Goal: Information Seeking & Learning: Learn about a topic

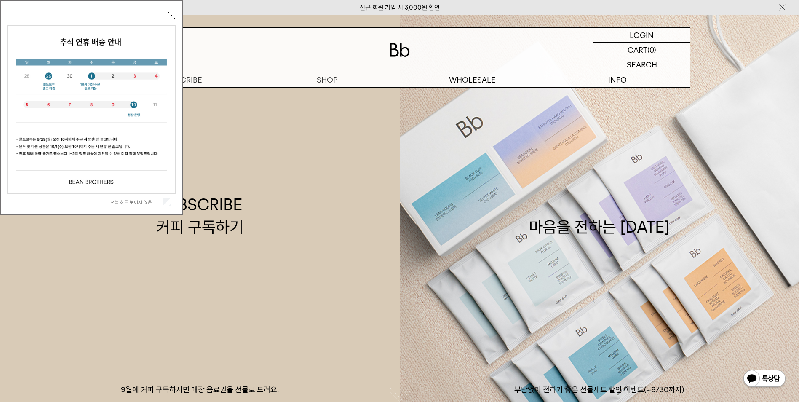
click at [174, 15] on button "닫기" at bounding box center [172, 16] width 8 height 8
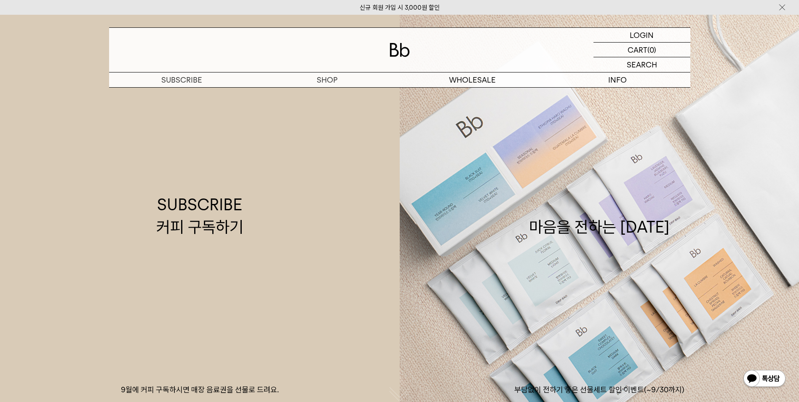
click at [0, 0] on p "구독" at bounding box center [0, 0] width 0 height 0
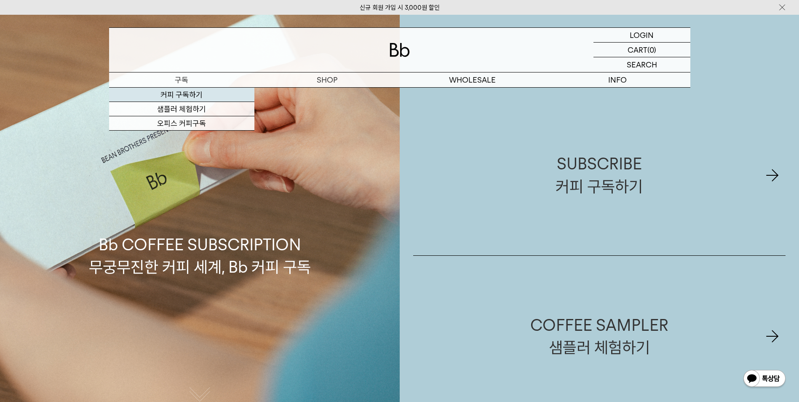
click at [184, 94] on link "커피 구독하기" at bounding box center [181, 95] width 145 height 14
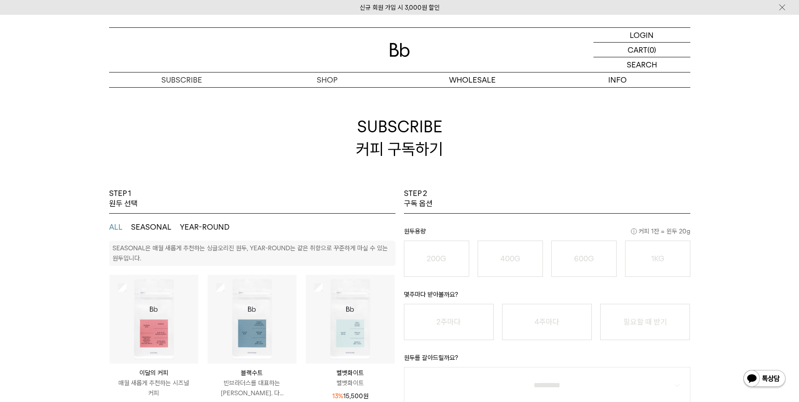
click at [151, 220] on ul "ALL SEASONAL YEAR-ROUND" at bounding box center [252, 227] width 286 height 27
click at [151, 226] on button "SEASONAL" at bounding box center [151, 227] width 40 height 10
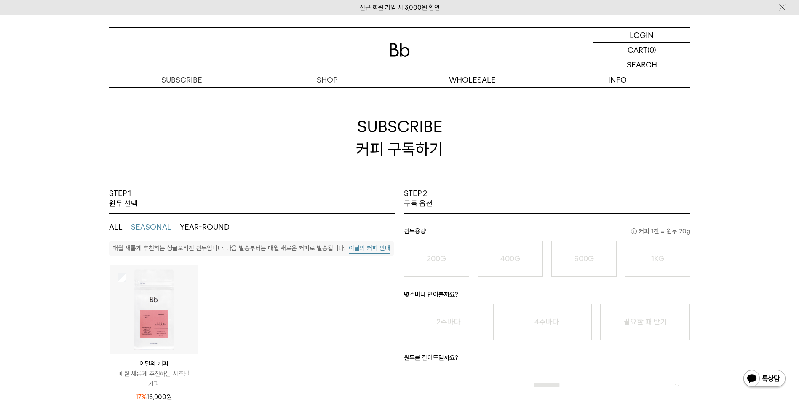
click at [138, 256] on div "매월 새롭게 추천하는 싱글오리진 원두입니다. 다음 발송부터는 매월 새로운 커피로 발송됩니다. 이달의 커피 안내" at bounding box center [251, 248] width 285 height 16
click at [140, 256] on div "매월 새롭게 추천하는 싱글오리진 원두입니다. 다음 발송부터는 매월 새로운 커피로 발송됩니다. 이달의 커피 안내" at bounding box center [251, 248] width 285 height 16
click at [349, 254] on button "이달의 커피 안내" at bounding box center [370, 248] width 42 height 11
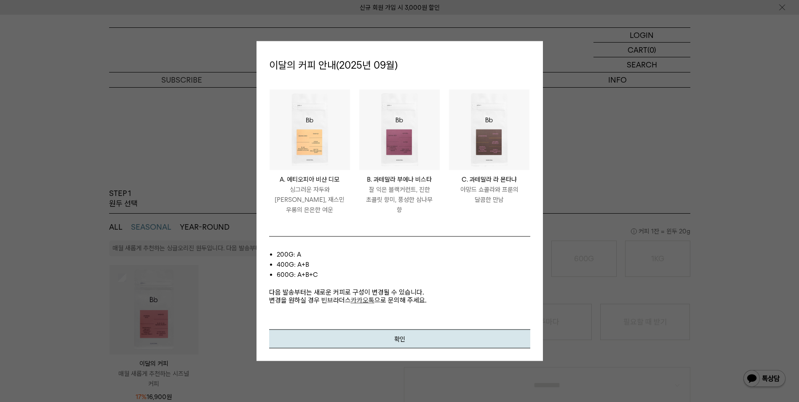
click at [147, 123] on div at bounding box center [399, 201] width 799 height 402
click at [340, 340] on button "확인" at bounding box center [399, 338] width 261 height 19
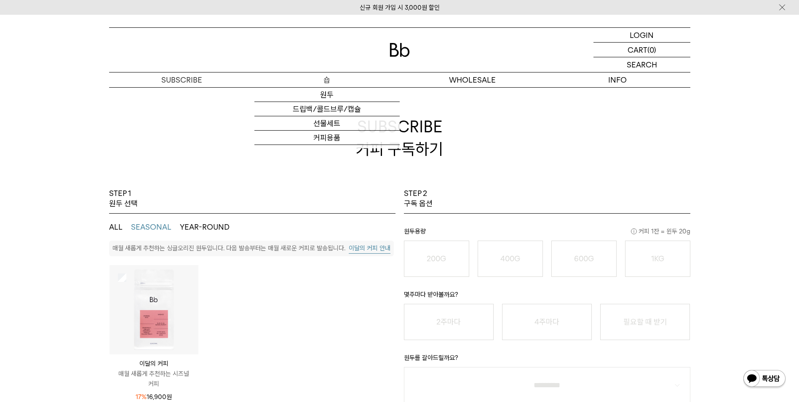
click at [321, 85] on p "숍" at bounding box center [326, 79] width 145 height 15
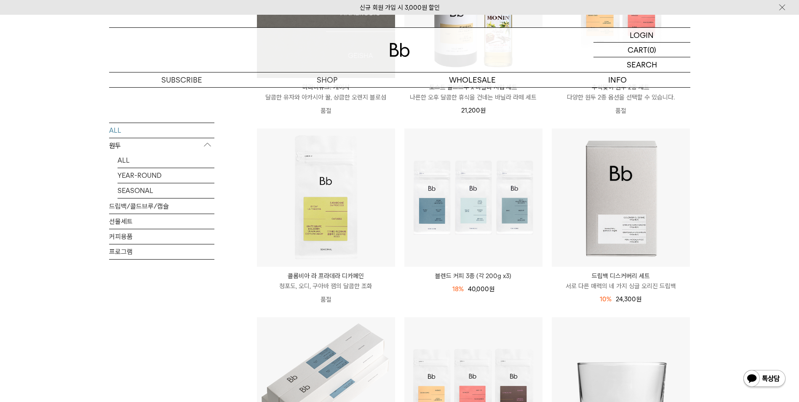
scroll to position [253, 0]
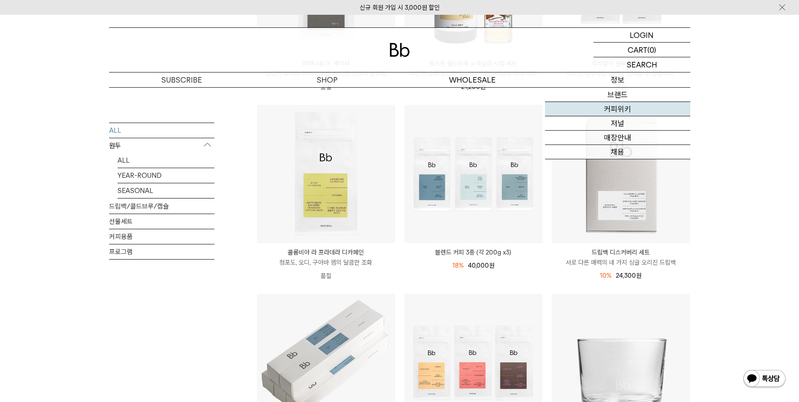
click at [598, 111] on link "커피위키" at bounding box center [617, 109] width 145 height 14
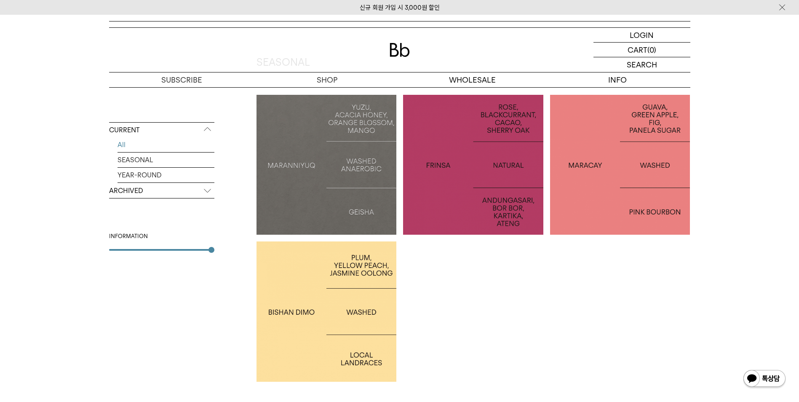
scroll to position [168, 0]
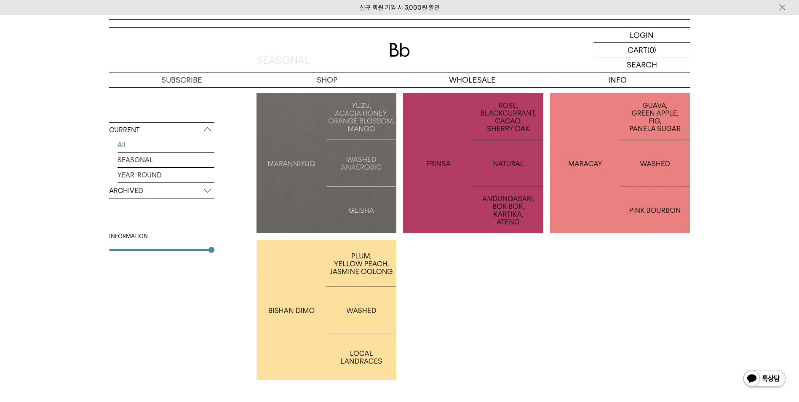
click at [618, 153] on div at bounding box center [620, 163] width 140 height 140
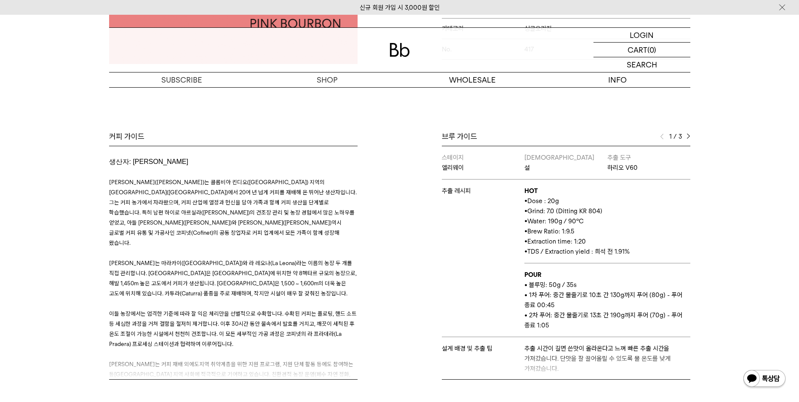
drag, startPoint x: 622, startPoint y: 198, endPoint x: 623, endPoint y: 246, distance: 48.0
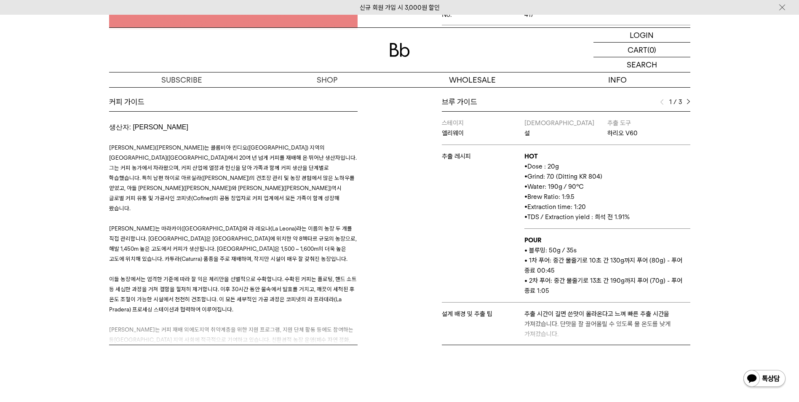
drag, startPoint x: 599, startPoint y: 239, endPoint x: 290, endPoint y: 220, distance: 309.7
